Goal: Task Accomplishment & Management: Manage account settings

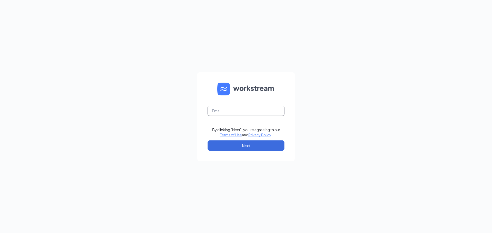
click at [245, 112] on input "text" at bounding box center [245, 111] width 77 height 10
type input "jhinkle724@gmail.com"
click at [258, 146] on button "Next" at bounding box center [245, 146] width 77 height 10
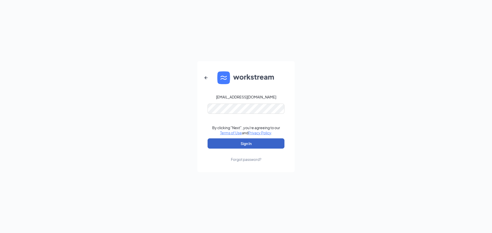
click at [274, 141] on button "Sign In" at bounding box center [245, 144] width 77 height 10
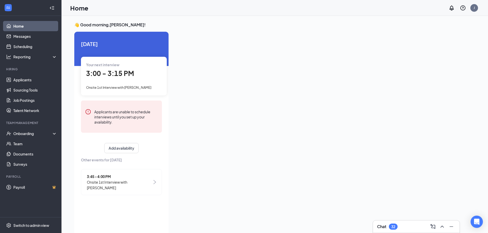
click at [143, 76] on div "3:00 - 3:15 PM" at bounding box center [124, 73] width 76 height 11
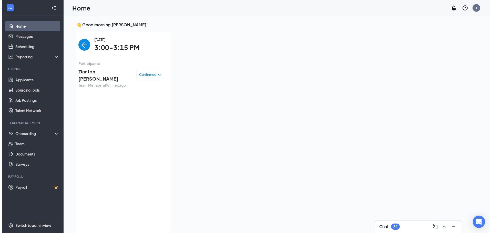
scroll to position [2, 0]
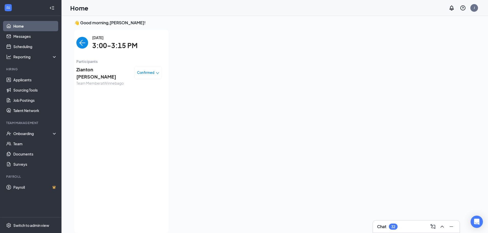
click at [93, 71] on span "Zianton [PERSON_NAME]" at bounding box center [103, 73] width 54 height 15
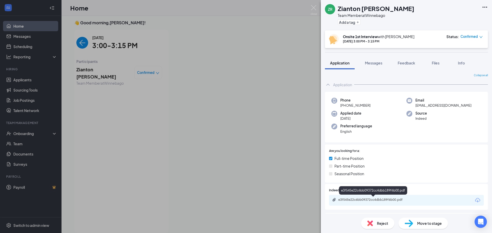
click at [388, 201] on div "e3f545e22c6bb09372cc4dbb189f6b00.pdf" at bounding box center [374, 200] width 72 height 4
click at [314, 7] on img at bounding box center [313, 10] width 6 height 10
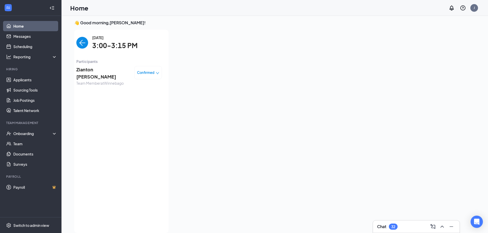
click at [80, 41] on img "back-button" at bounding box center [82, 43] width 12 height 12
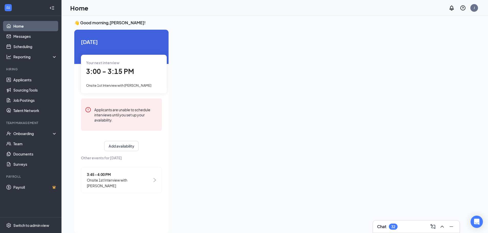
click at [136, 185] on span "Onsite 1st Interview with [PERSON_NAME]" at bounding box center [119, 183] width 65 height 11
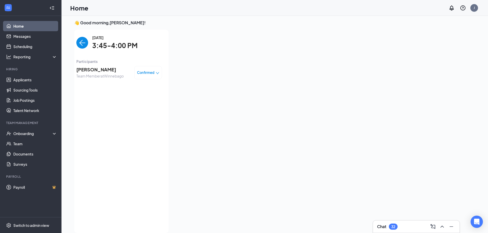
click at [107, 72] on span "[PERSON_NAME]" at bounding box center [99, 69] width 47 height 7
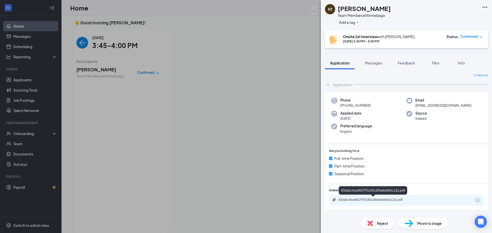
click at [388, 200] on div "436abc4ce6819751451d56e6d466c12a.pdf" at bounding box center [374, 200] width 72 height 4
